Goal: Information Seeking & Learning: Learn about a topic

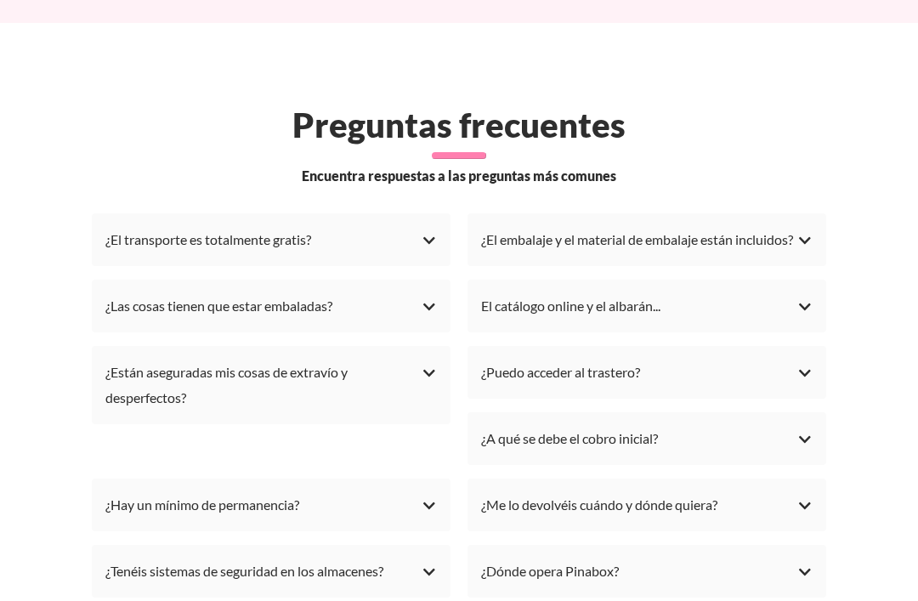
scroll to position [4944, 0]
click at [434, 243] on div "¿El transporte es totalmente gratis?" at bounding box center [271, 240] width 332 height 26
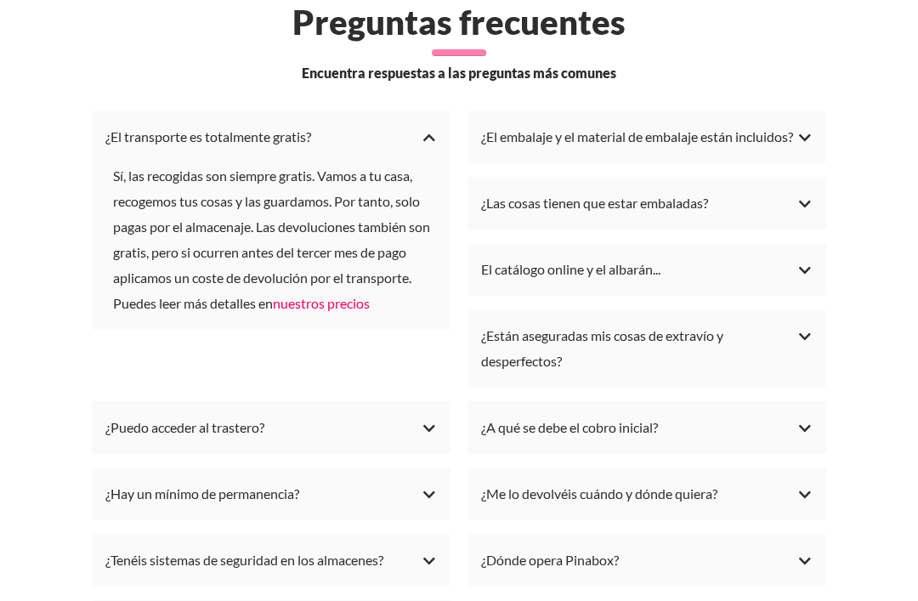
scroll to position [5052, 0]
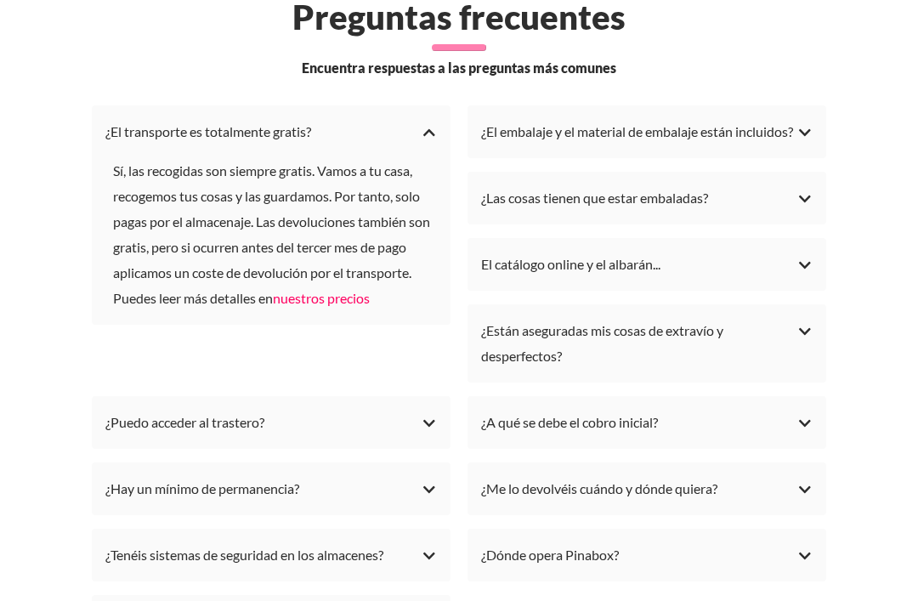
click at [435, 435] on div "¿Puedo acceder al trastero?" at bounding box center [271, 423] width 332 height 26
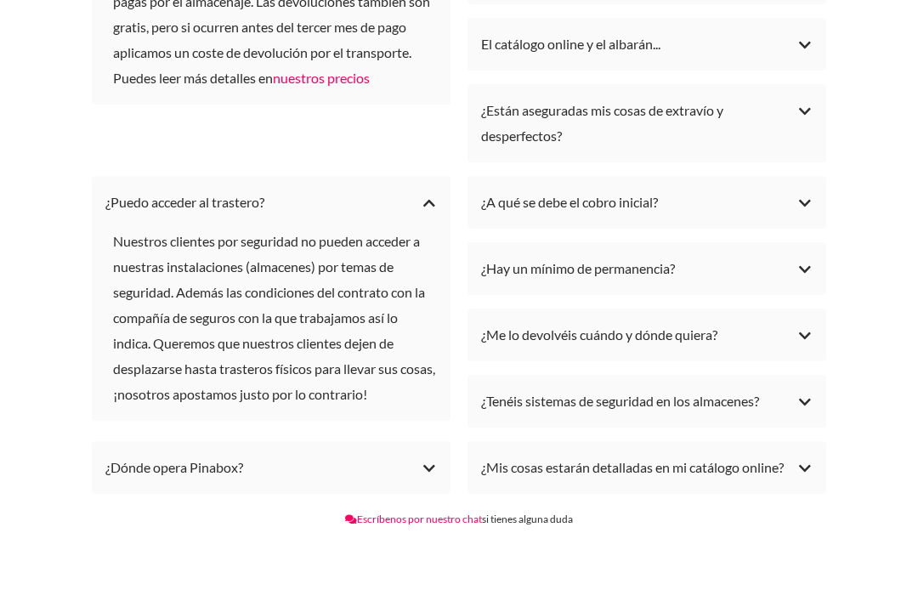
scroll to position [5273, 0]
click at [433, 480] on div "¿Dónde opera Pinabox?" at bounding box center [271, 468] width 332 height 26
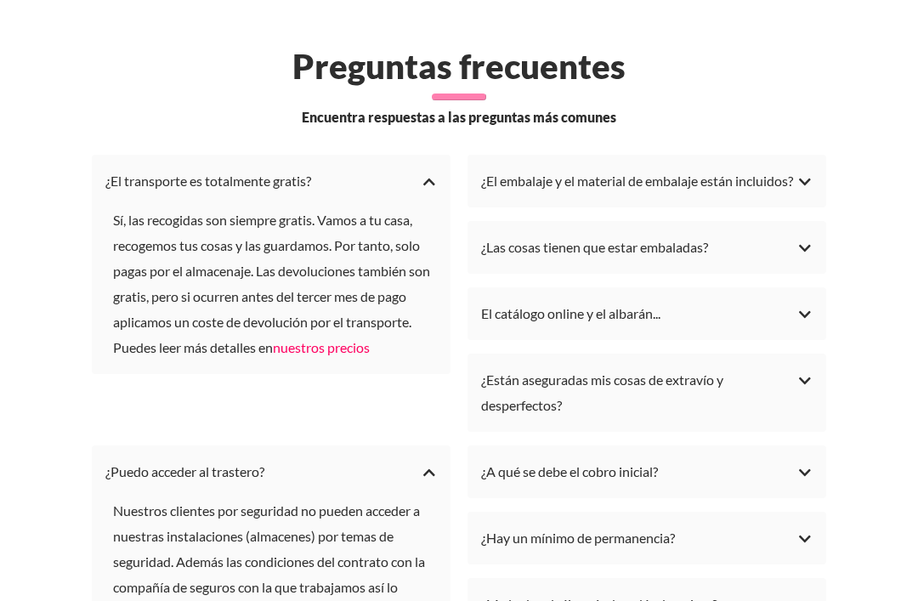
scroll to position [5003, 0]
click at [804, 187] on div "¿El embalaje y el material de embalaje están incluidos?" at bounding box center [647, 181] width 332 height 26
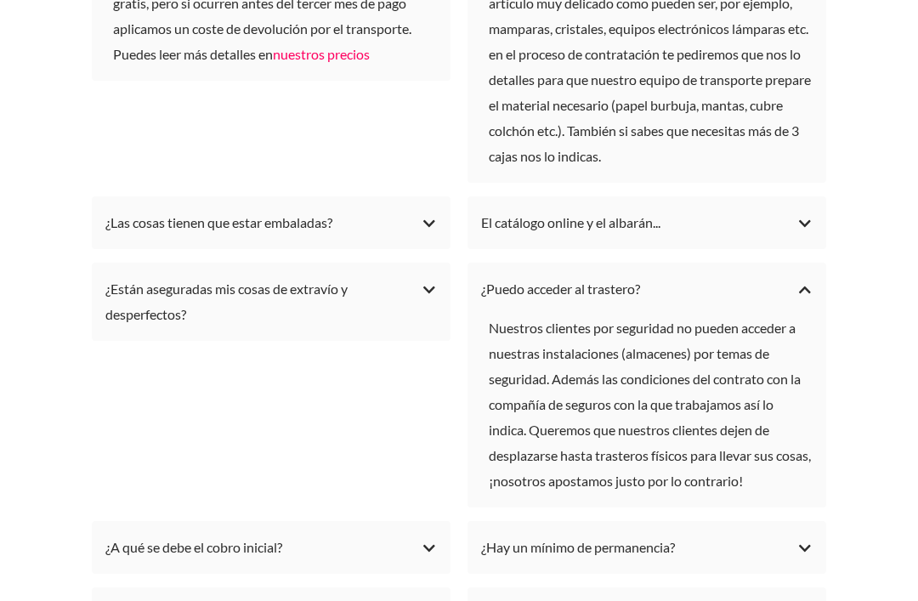
scroll to position [5296, 0]
click at [805, 236] on div "El catálogo online y el albarán..." at bounding box center [647, 223] width 332 height 26
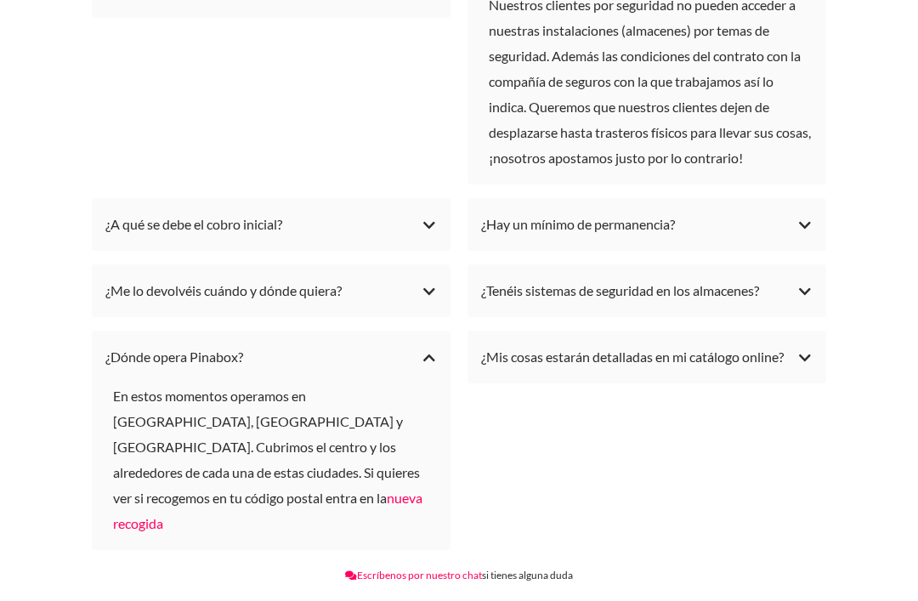
scroll to position [5939, 0]
click at [805, 230] on div "¿Hay un mínimo de permanencia?" at bounding box center [647, 225] width 332 height 26
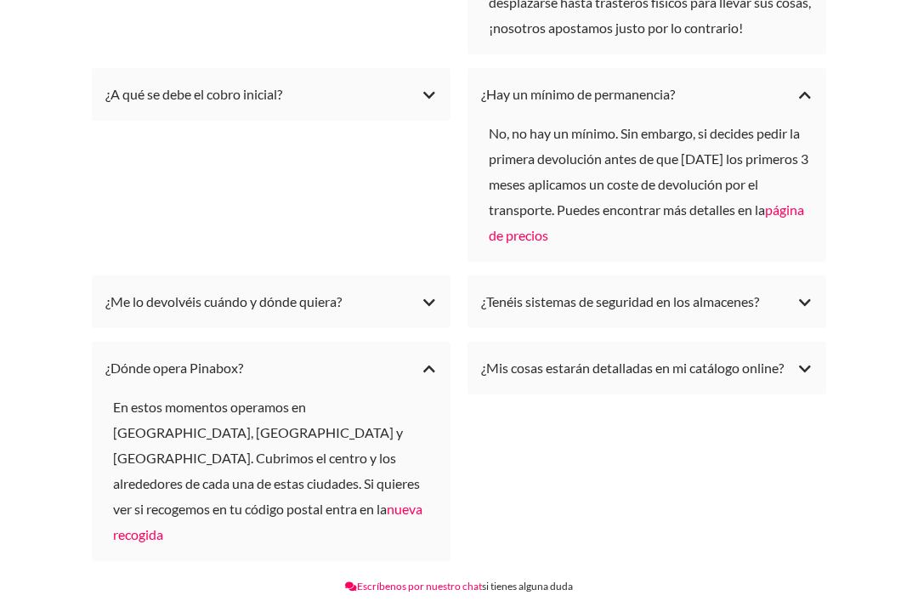
scroll to position [6071, 0]
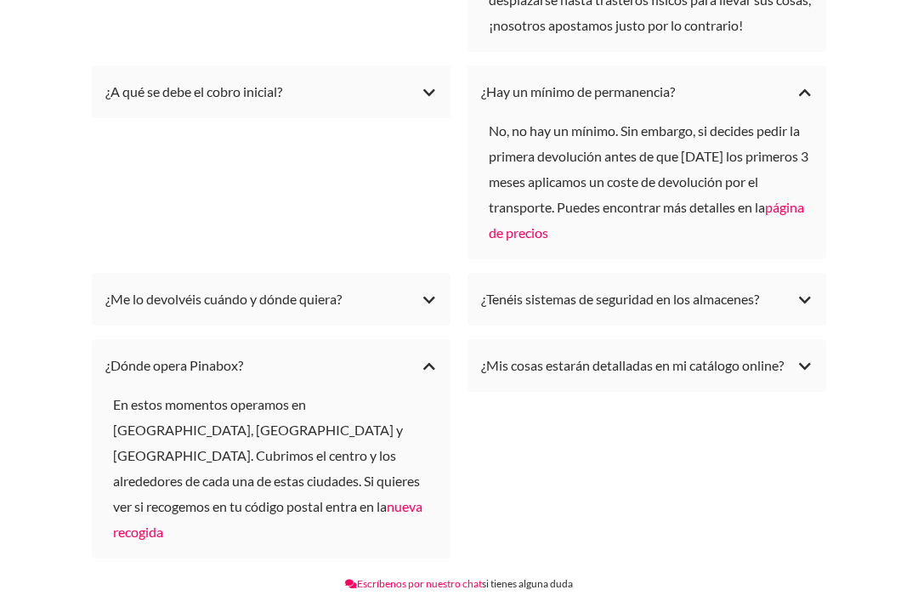
click at [804, 211] on link "página de precios" at bounding box center [646, 221] width 315 height 42
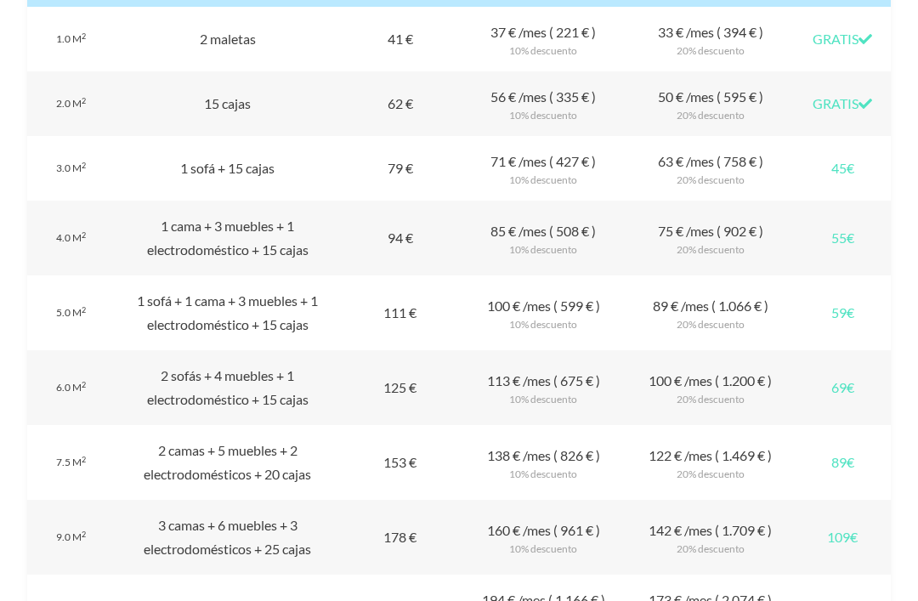
scroll to position [1603, 0]
click at [877, 258] on div "Recogida 55€" at bounding box center [842, 239] width 97 height 75
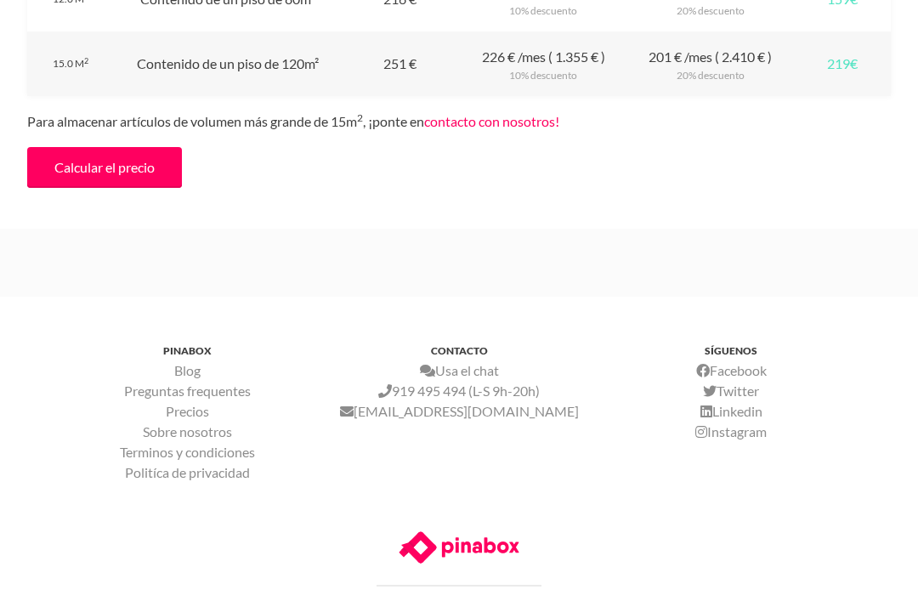
scroll to position [2210, 0]
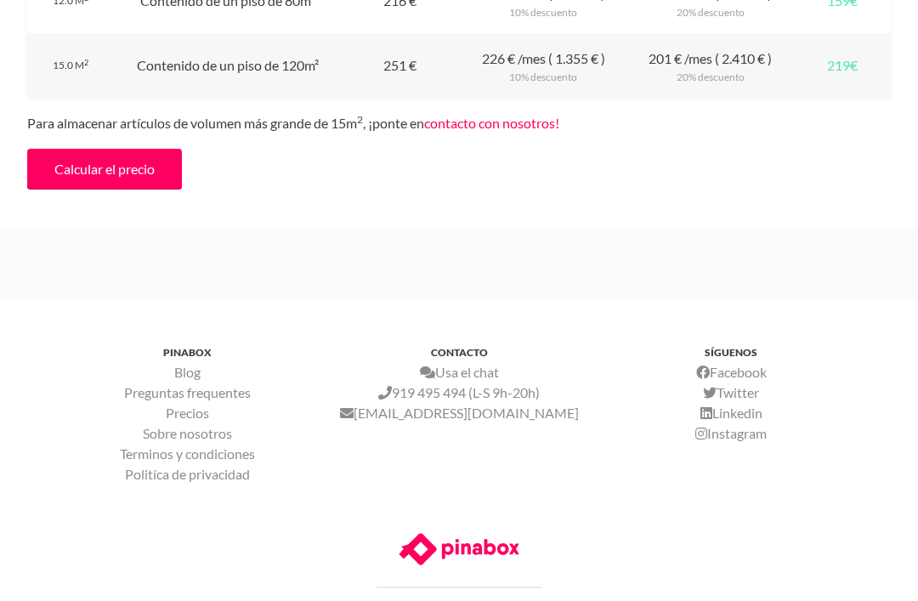
click at [151, 190] on link "Calcular el precio" at bounding box center [104, 169] width 155 height 41
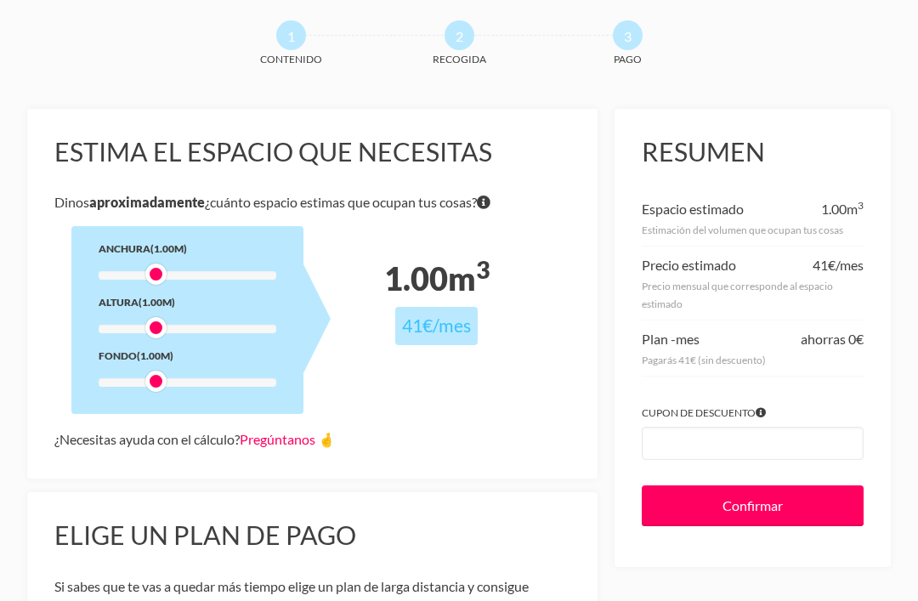
scroll to position [71, 0]
click at [491, 211] on span "Si tienes dudas sobre volumen exacto de tus cosas no te preocupes porque nuestr…" at bounding box center [484, 202] width 14 height 24
click at [538, 434] on div "¿Necesitas ayuda con el cálculo? Pregúntanos 🤞" at bounding box center [312, 440] width 516 height 24
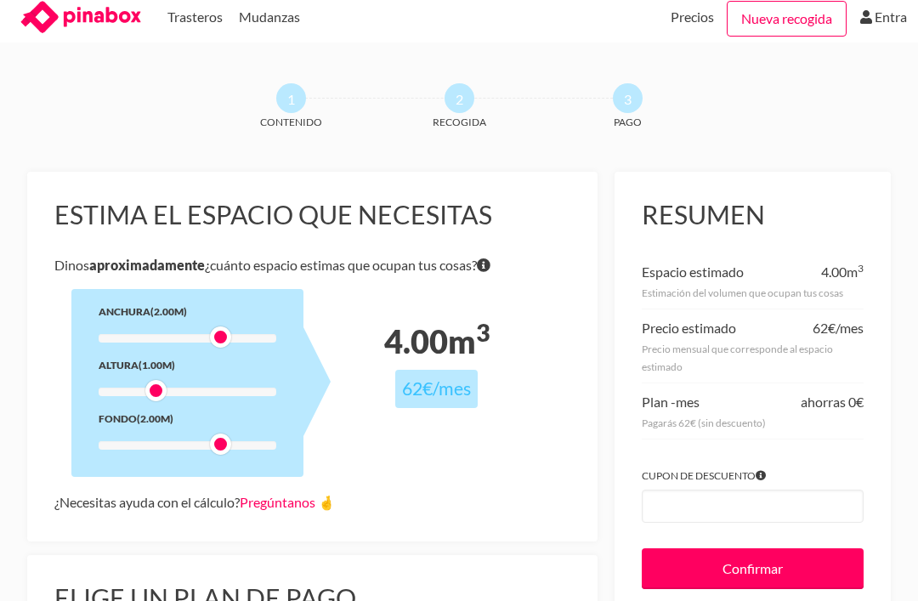
scroll to position [0, 0]
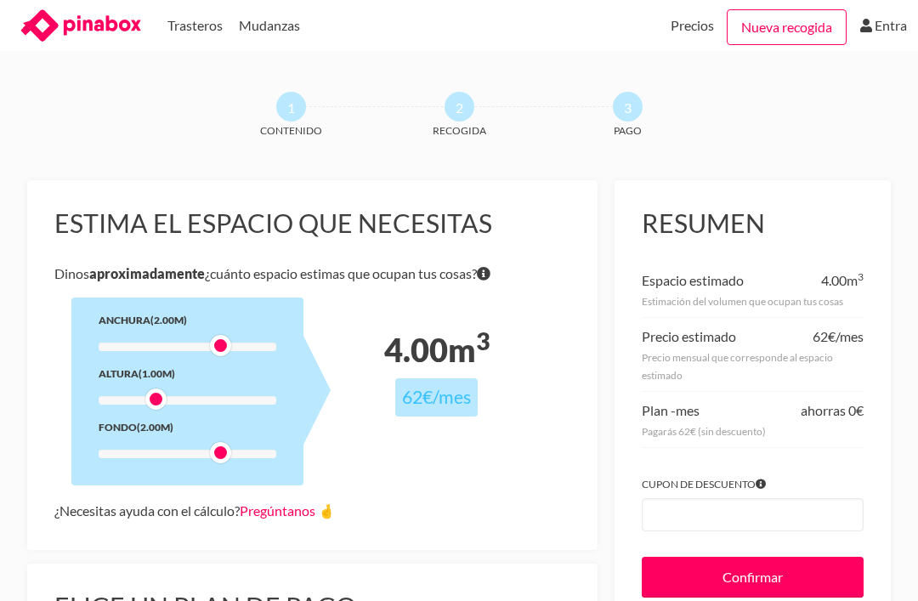
click at [815, 28] on link "Nueva recogida" at bounding box center [787, 27] width 120 height 36
click at [196, 33] on link "Trasteros" at bounding box center [195, 25] width 55 height 51
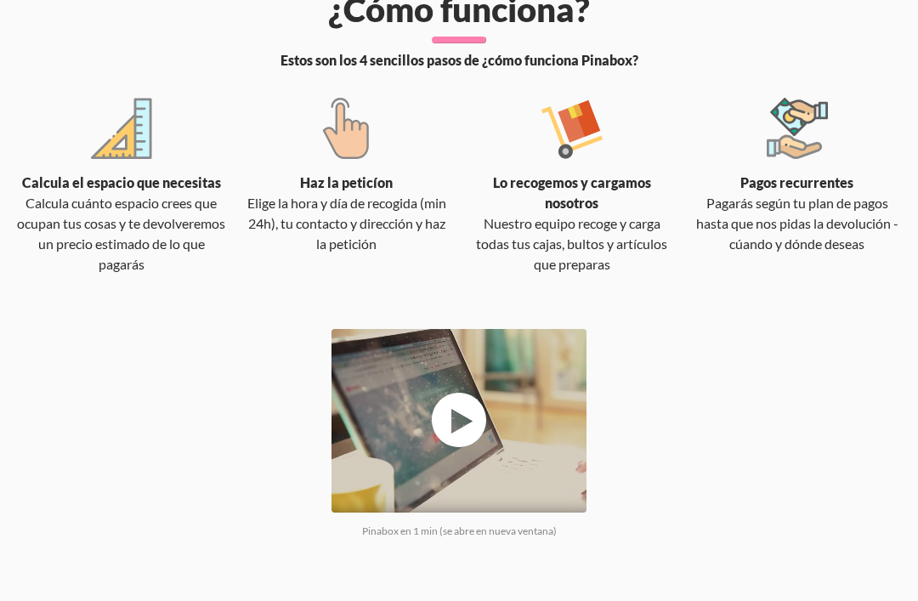
scroll to position [1202, 0]
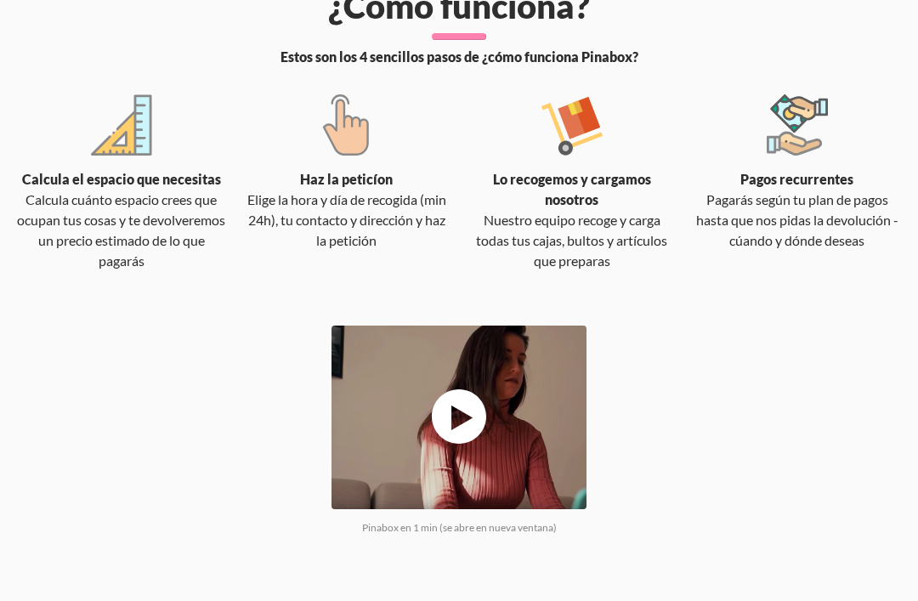
click at [470, 415] on icon at bounding box center [459, 417] width 54 height 54
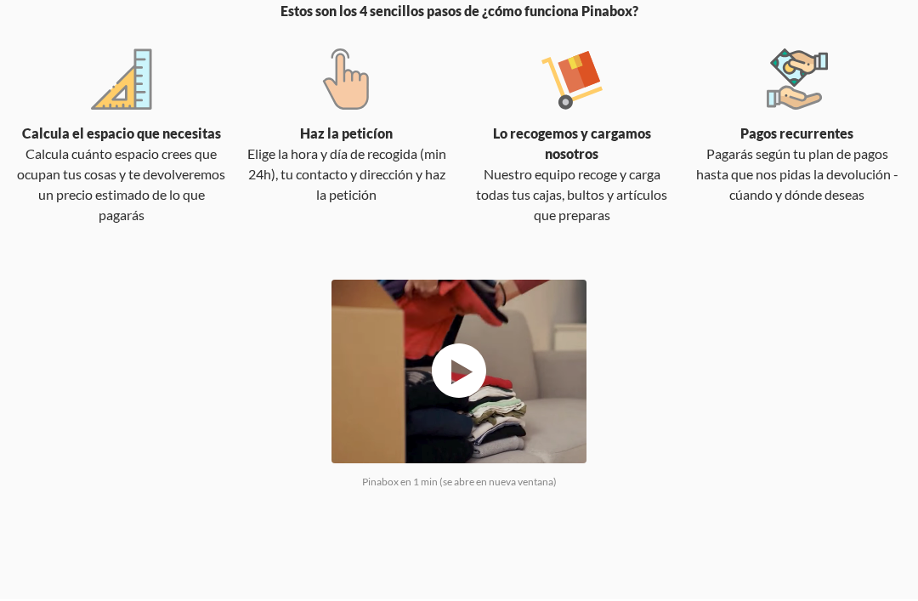
scroll to position [1248, 0]
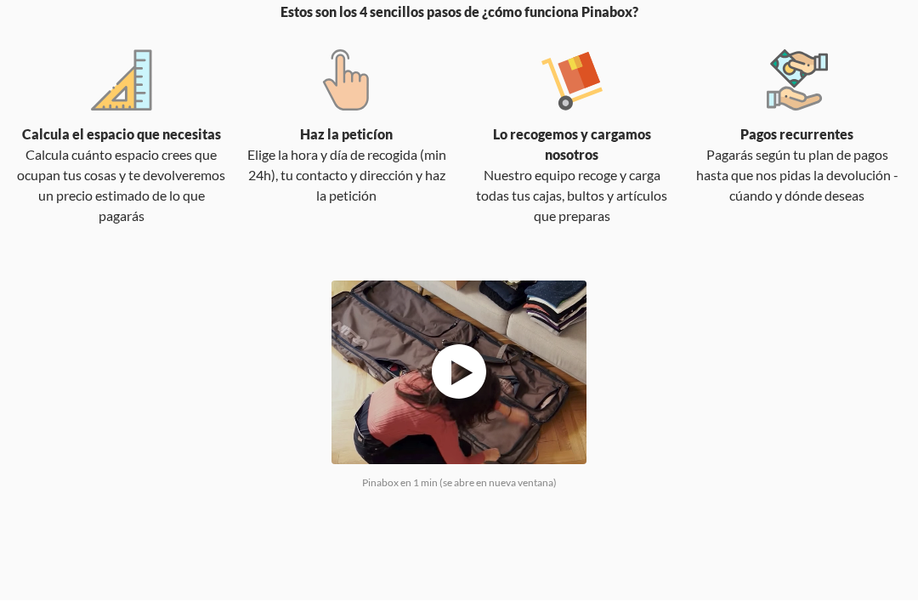
click at [471, 371] on icon at bounding box center [459, 371] width 54 height 54
